Goal: Transaction & Acquisition: Purchase product/service

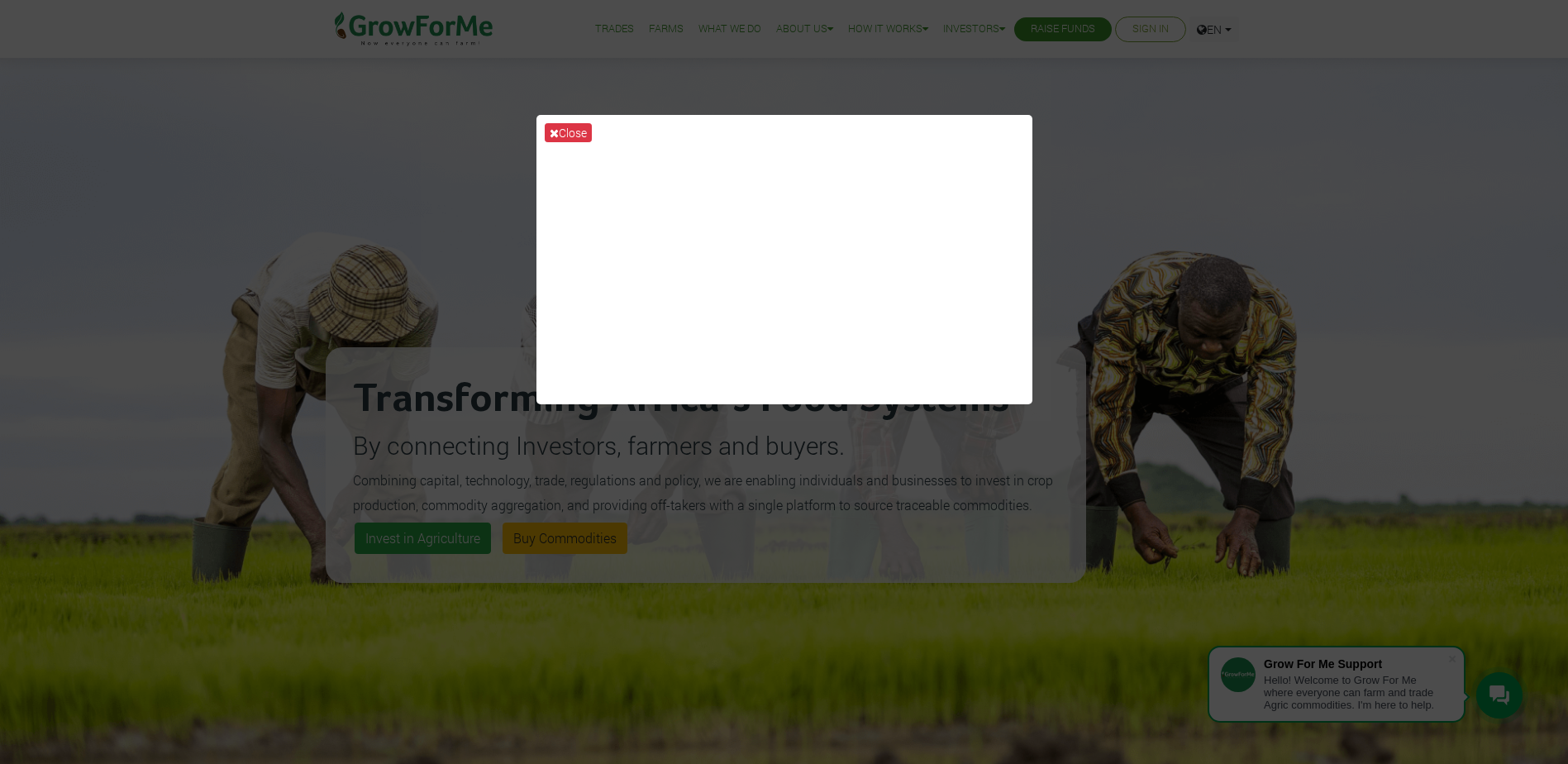
click at [845, 449] on div "Close" at bounding box center [784, 382] width 1568 height 764
click at [1117, 328] on div "Close" at bounding box center [784, 382] width 1568 height 764
click at [1199, 641] on div "Close" at bounding box center [784, 382] width 1568 height 764
click at [580, 131] on button "Close" at bounding box center [568, 133] width 47 height 19
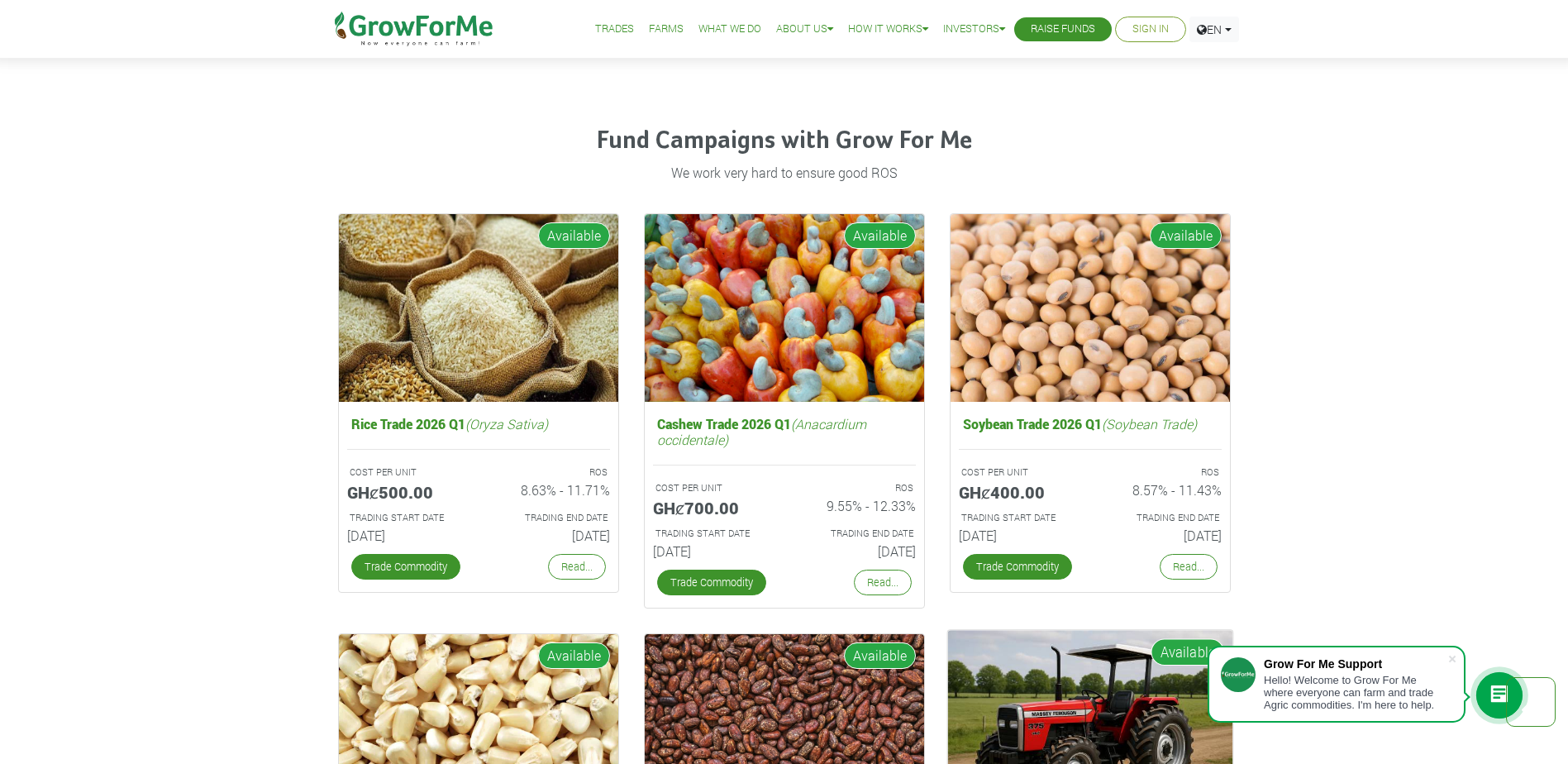
scroll to position [2318, 0]
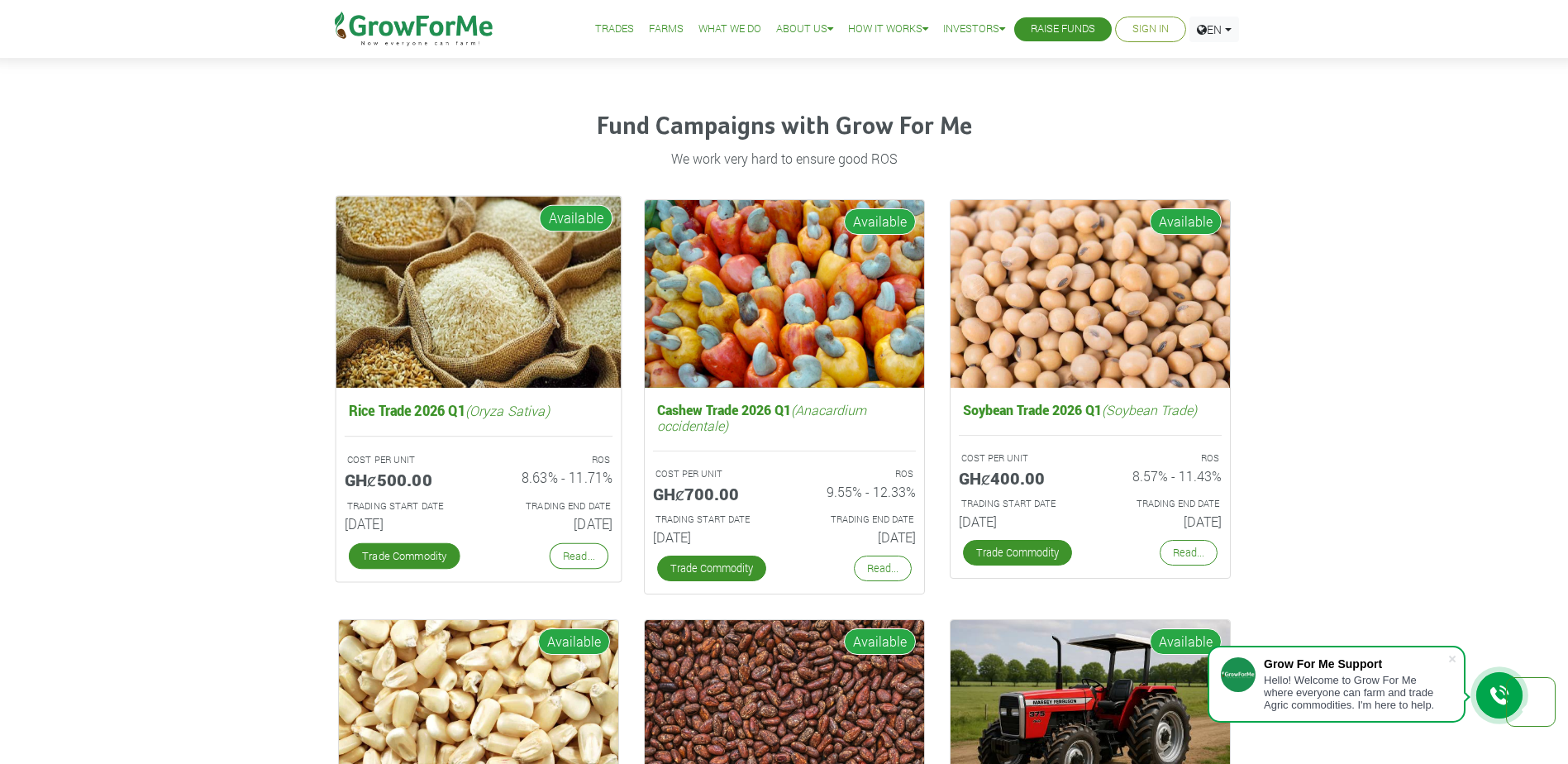
click at [538, 308] on img at bounding box center [478, 292] width 285 height 191
click at [561, 561] on link "Read..." at bounding box center [578, 556] width 59 height 26
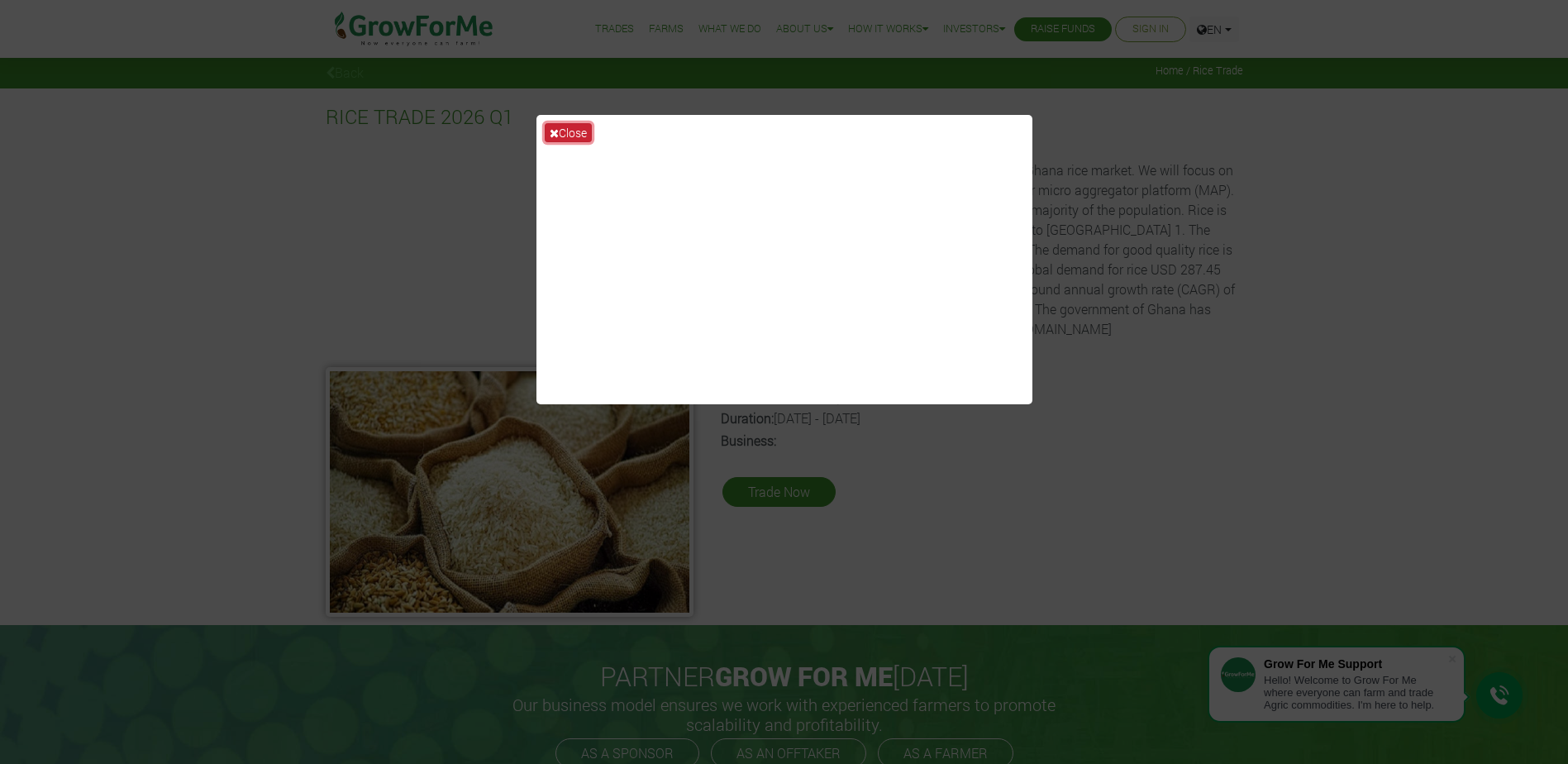
click at [566, 134] on button "Close" at bounding box center [568, 133] width 47 height 19
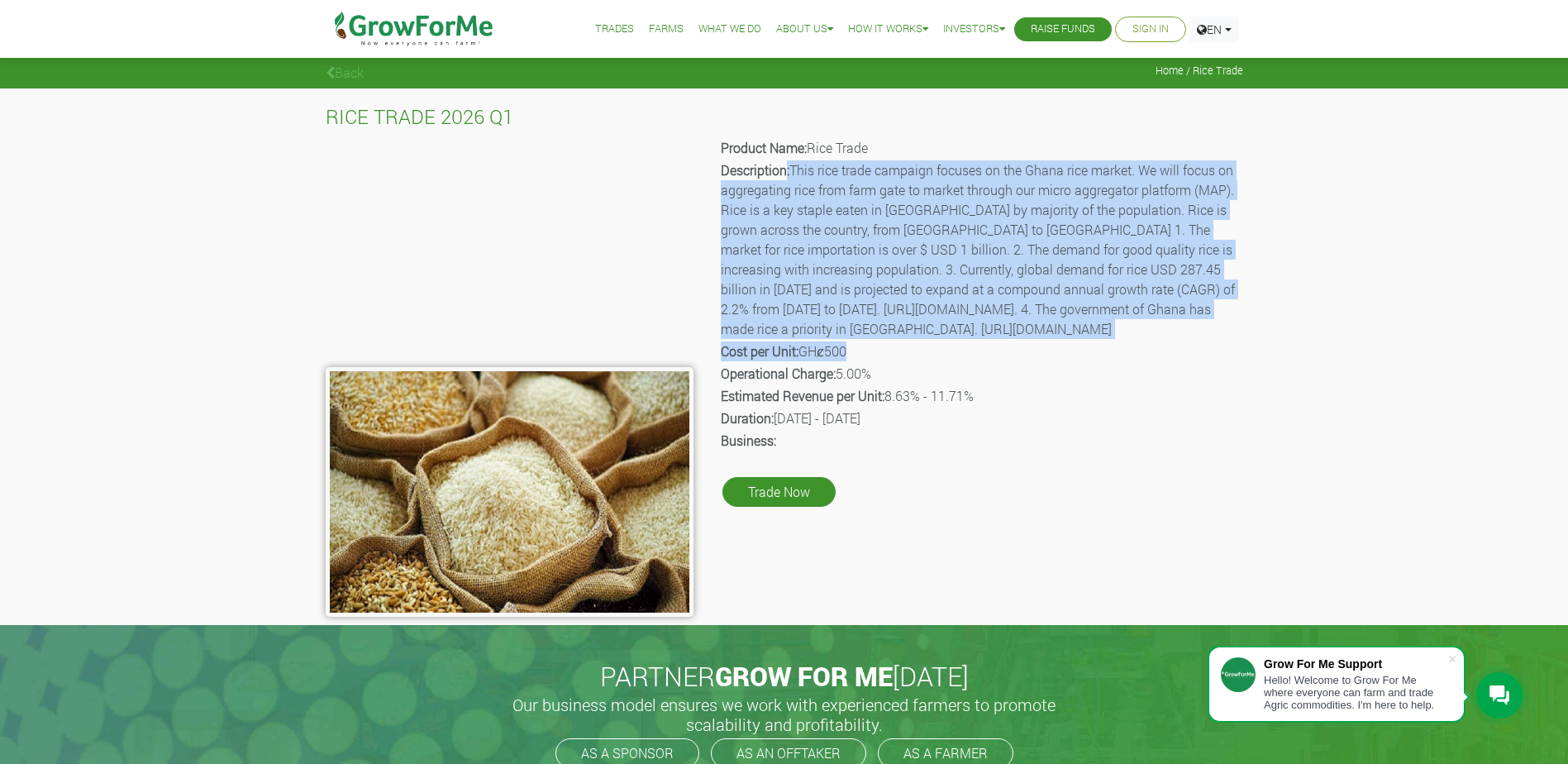
drag, startPoint x: 784, startPoint y: 175, endPoint x: 924, endPoint y: 379, distance: 247.4
click at [924, 379] on div "Product Name: Rice Trade Description: This rice trade campaign focuses on the G…" at bounding box center [980, 376] width 549 height 481
drag, startPoint x: 924, startPoint y: 379, endPoint x: 889, endPoint y: 394, distance: 38.1
click at [889, 361] on p "Cost per Unit: GHȼ500" at bounding box center [980, 351] width 519 height 20
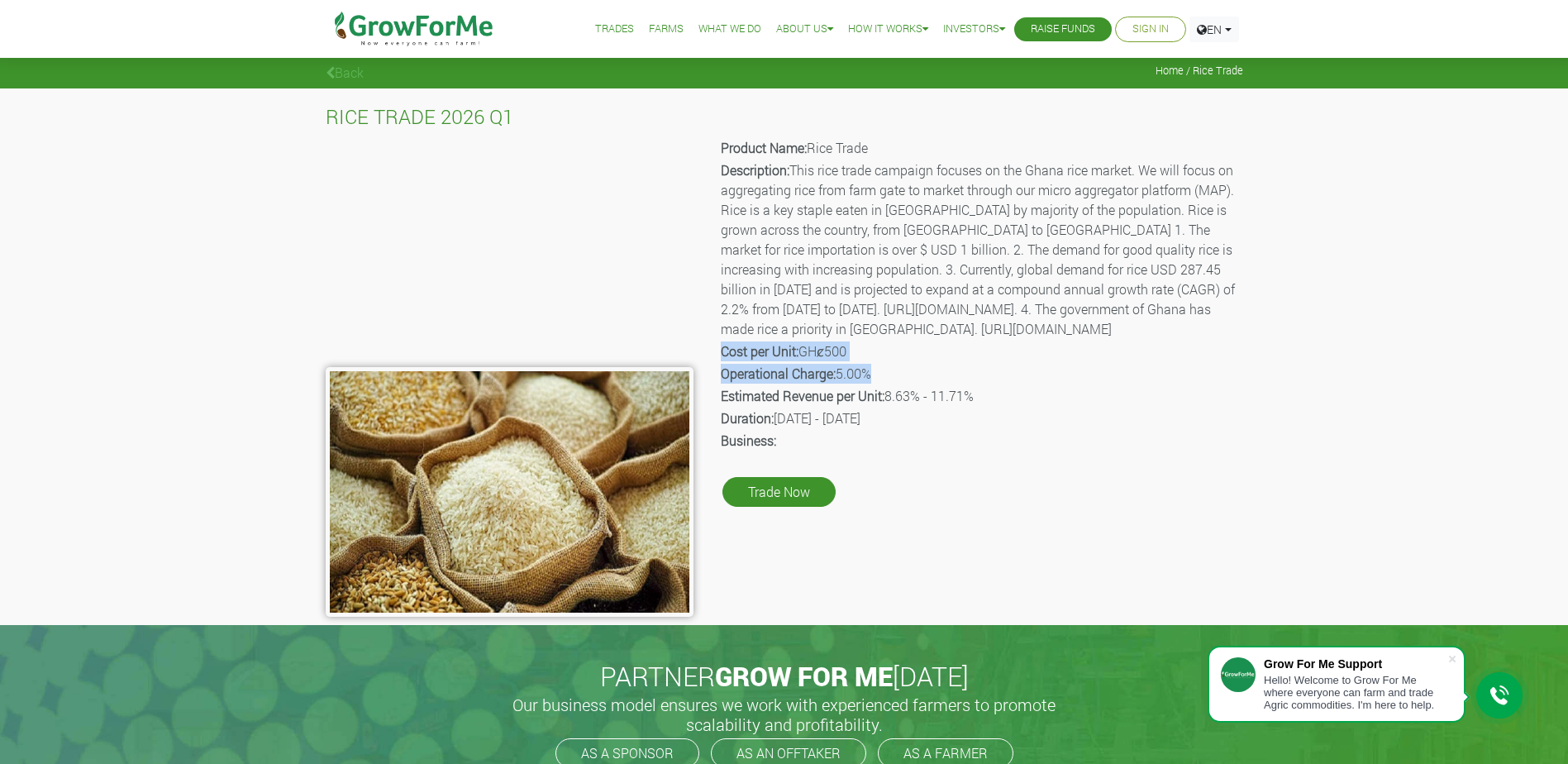
drag, startPoint x: 884, startPoint y: 409, endPoint x: 723, endPoint y: 394, distance: 161.7
click at [723, 394] on div "Product Name: Rice Trade Description: This rice trade campaign focuses on the G…" at bounding box center [980, 376] width 549 height 481
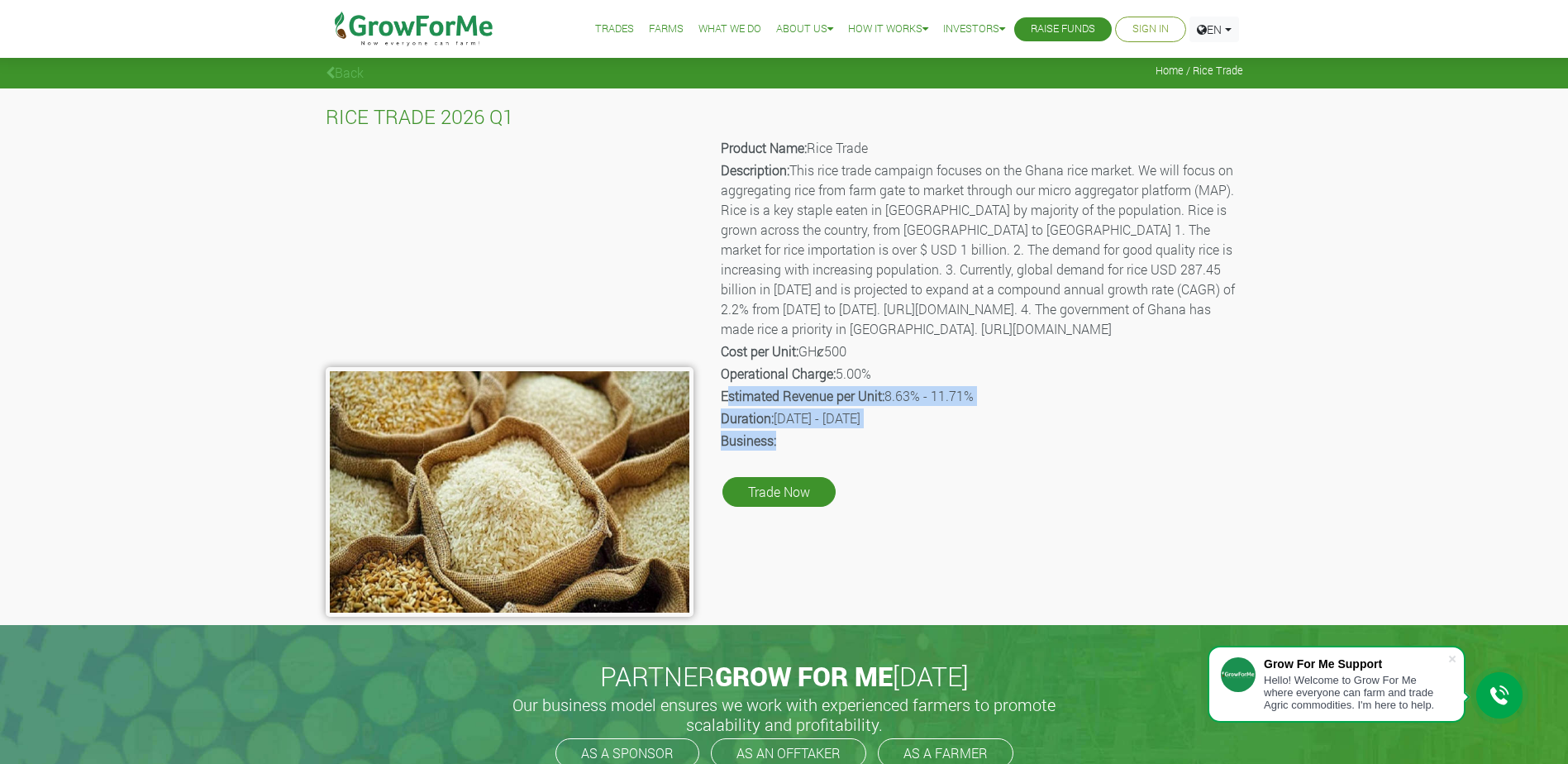
drag, startPoint x: 723, startPoint y: 394, endPoint x: 978, endPoint y: 492, distance: 273.2
click at [978, 492] on div "Product Name: Rice Trade Description: This rice trade campaign focuses on the G…" at bounding box center [980, 376] width 549 height 481
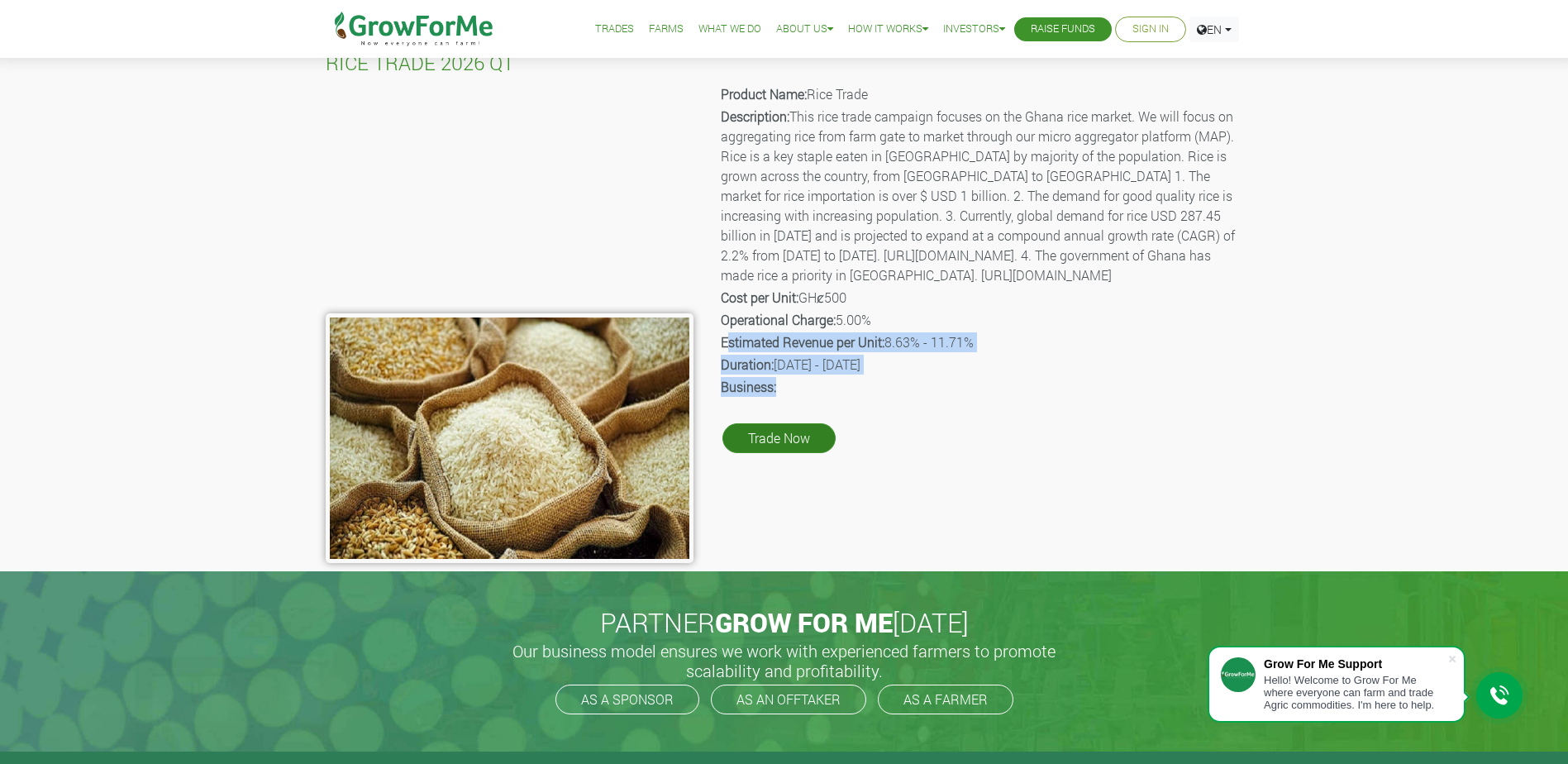
scroll to position [83, 0]
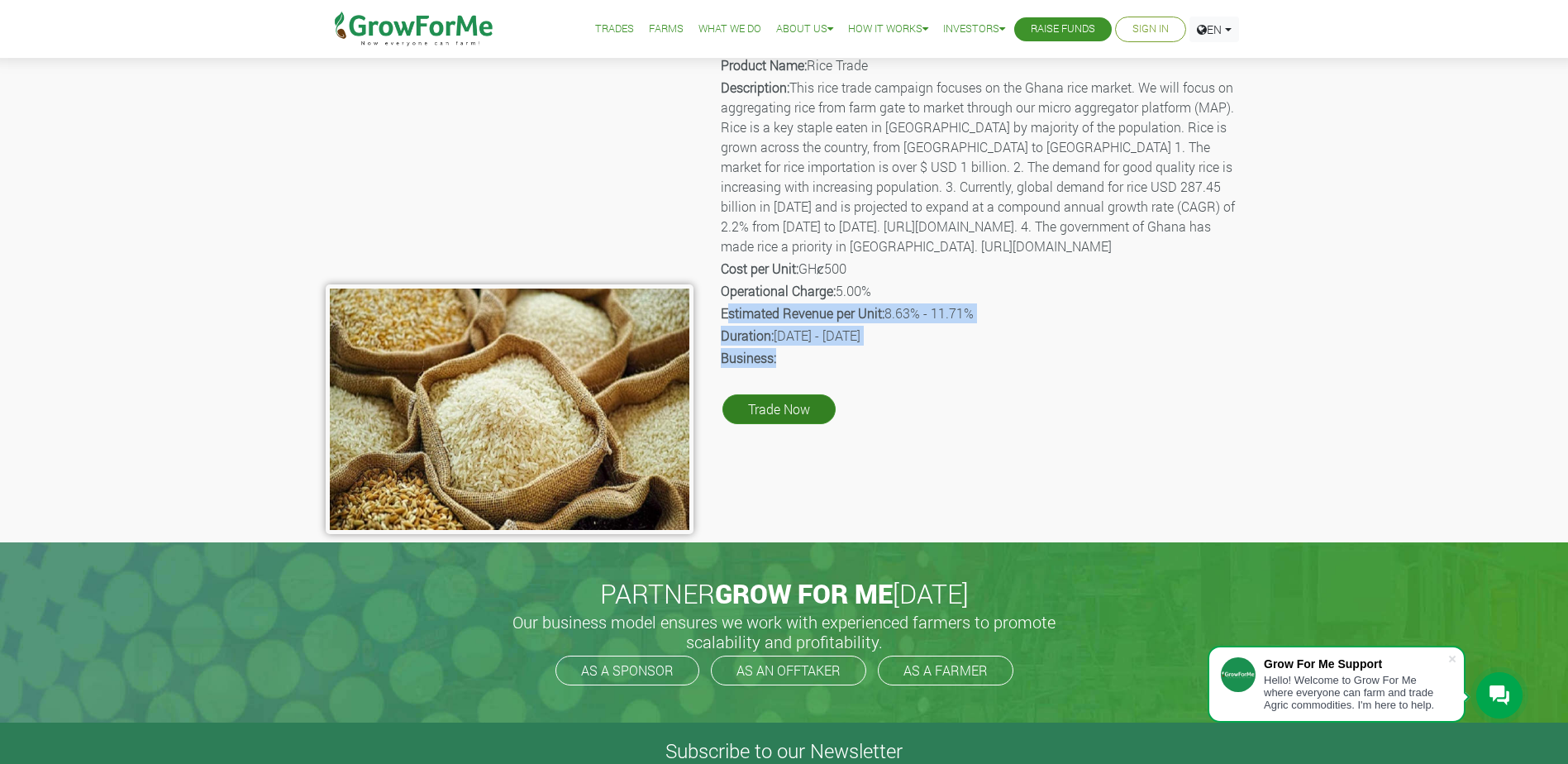
click at [797, 424] on link "Trade Now" at bounding box center [780, 408] width 114 height 30
